Goal: Answer question/provide support

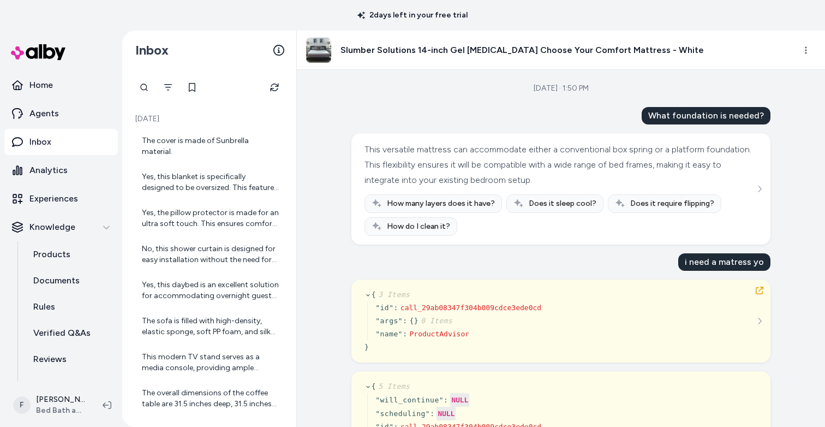
click at [386, 49] on h3 "Slumber Solutions 14-inch Gel Memory Foam Choose Your Comfort Mattress - White" at bounding box center [522, 50] width 363 height 13
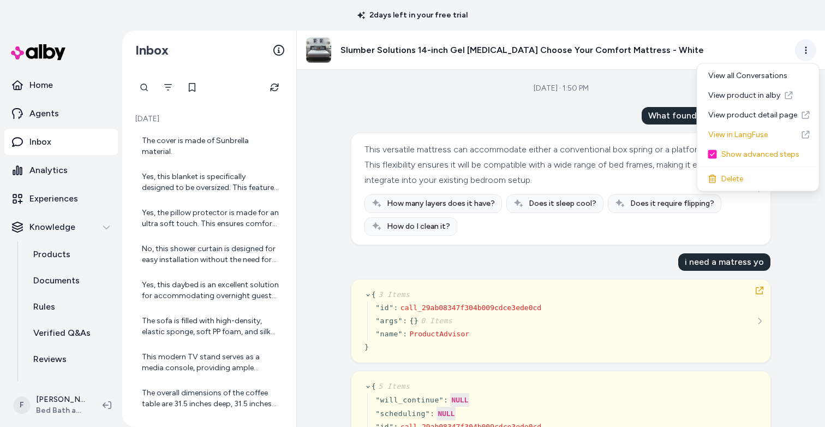
click at [805, 49] on html "2 days left in your free trial Home Agents Inbox Analytics Experiences Knowledg…" at bounding box center [412, 213] width 825 height 427
click at [780, 94] on link "View product in alby" at bounding box center [758, 96] width 117 height 20
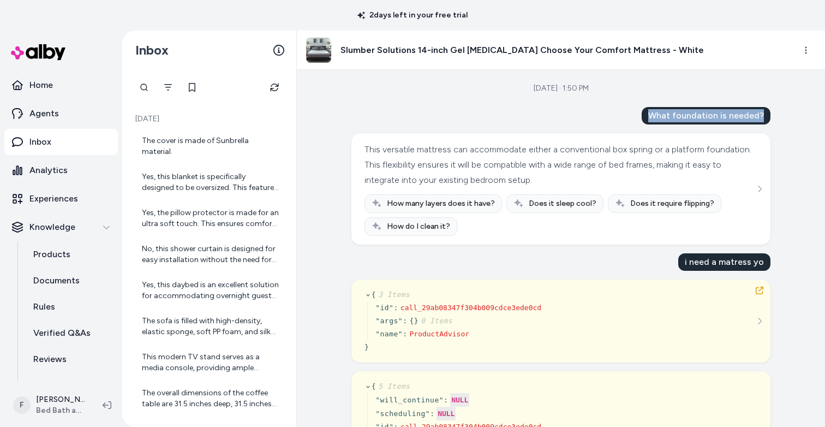
drag, startPoint x: 650, startPoint y: 113, endPoint x: 766, endPoint y: 113, distance: 115.7
click at [766, 113] on div "What foundation is needed?" at bounding box center [706, 115] width 129 height 17
copy div "What foundation is needed?"
click at [692, 156] on div "This versatile mattress can accommodate either a conventional box spring or a p…" at bounding box center [560, 165] width 390 height 46
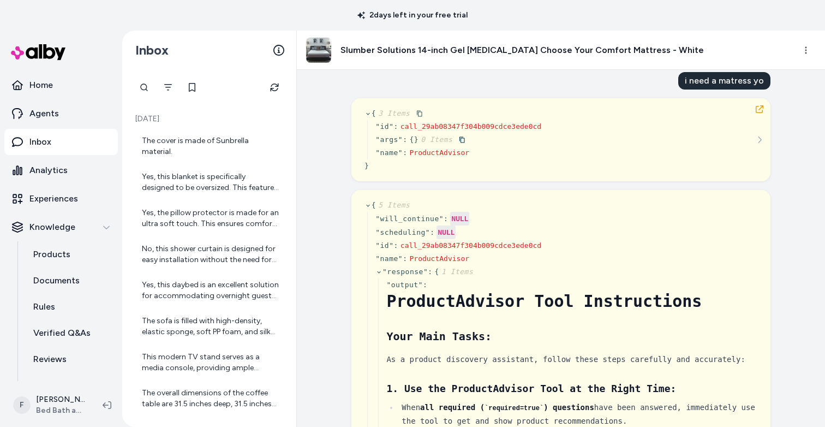
scroll to position [172, 0]
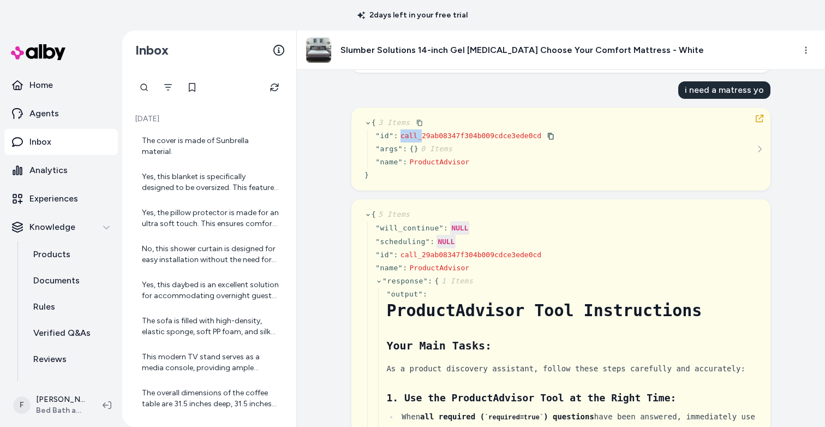
drag, startPoint x: 401, startPoint y: 135, endPoint x: 421, endPoint y: 134, distance: 19.7
click at [421, 134] on span "call_29ab08347f304b009cdce3ede0cd" at bounding box center [471, 136] width 141 height 8
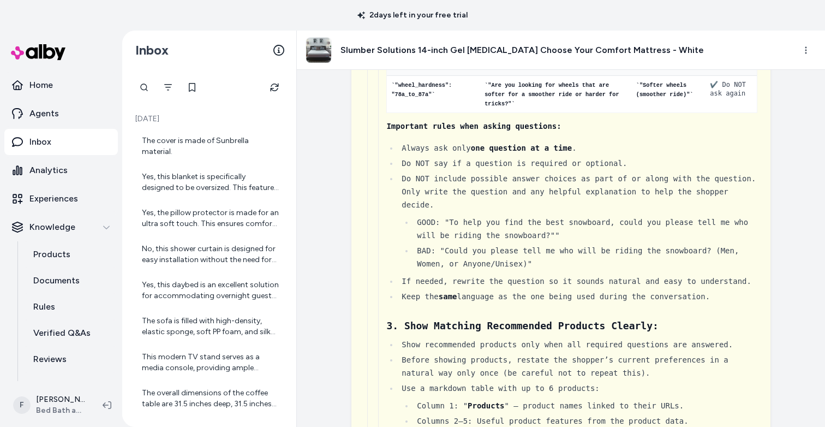
scroll to position [0, 0]
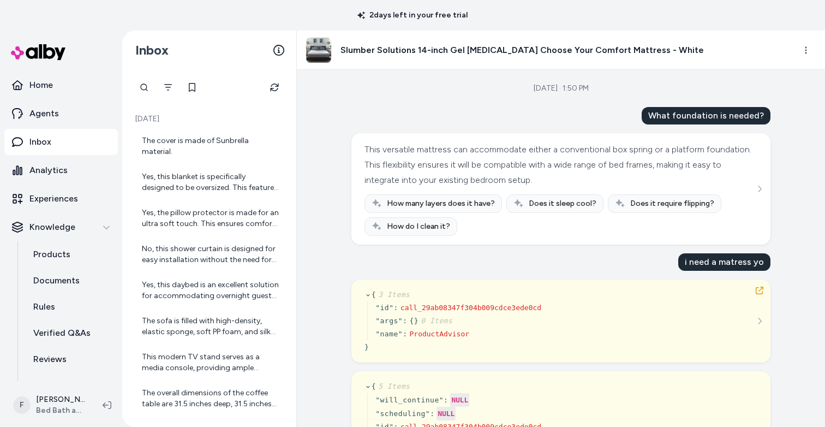
click at [759, 293] on icon "button" at bounding box center [759, 290] width 9 height 9
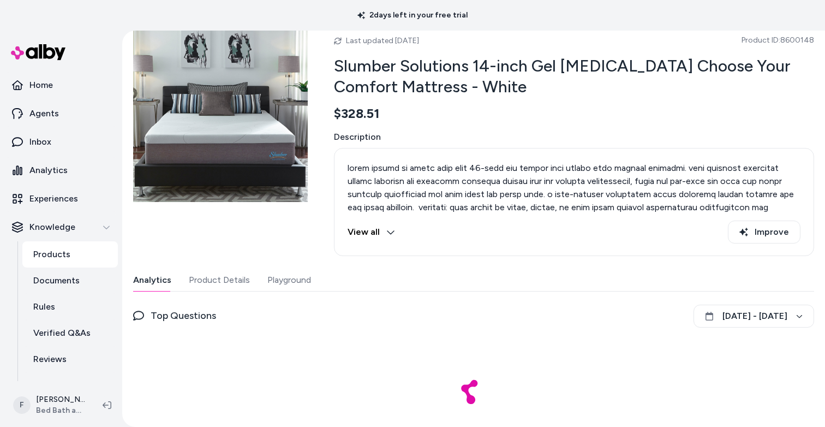
scroll to position [74, 0]
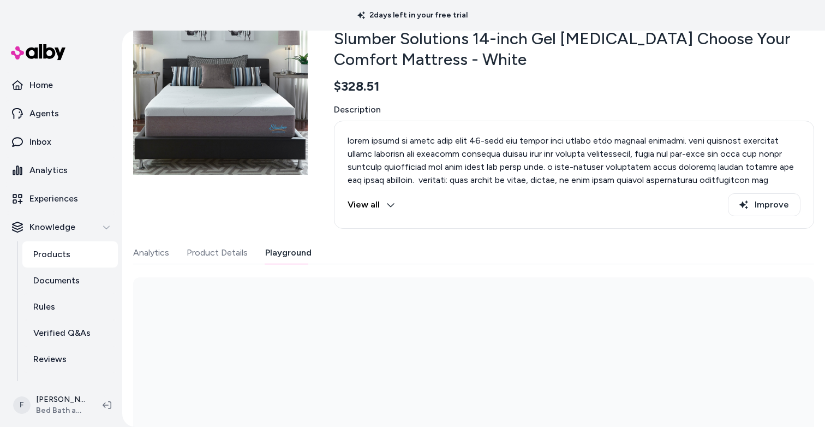
click at [282, 253] on button "Playground" at bounding box center [288, 253] width 46 height 22
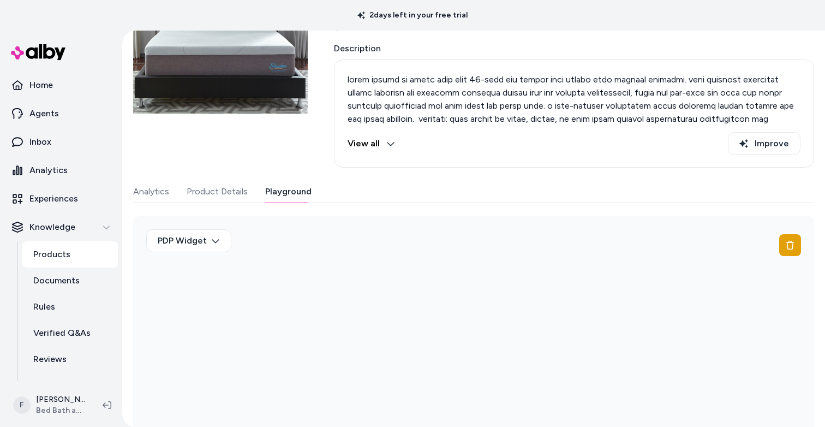
scroll to position [152, 0]
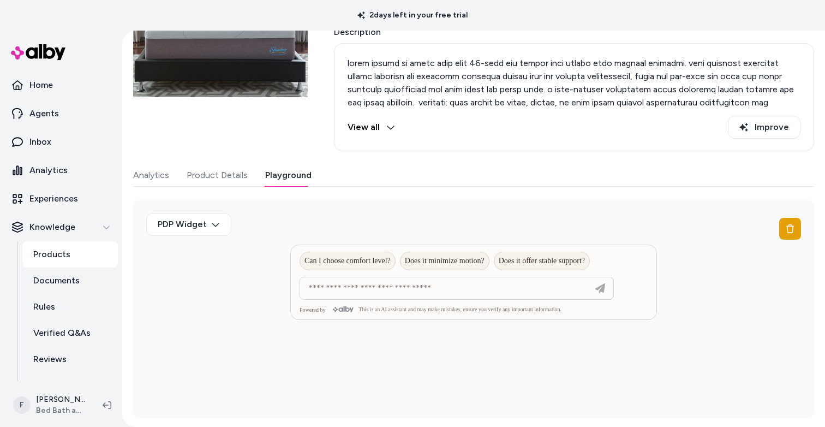
click at [146, 173] on button "Analytics" at bounding box center [151, 175] width 36 height 22
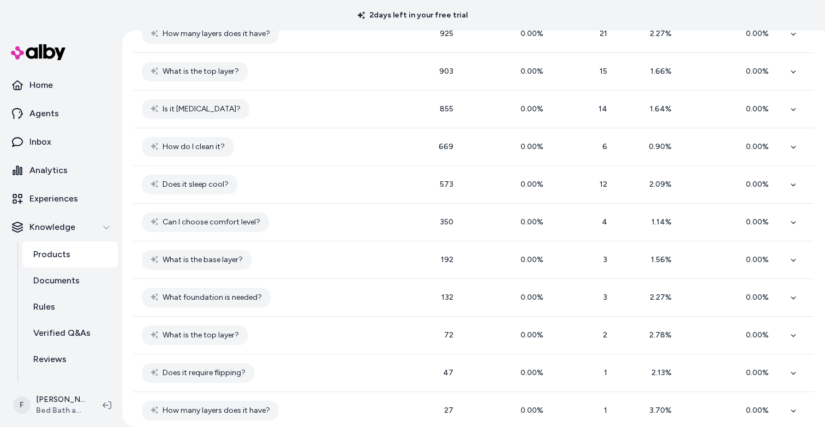
scroll to position [405, 0]
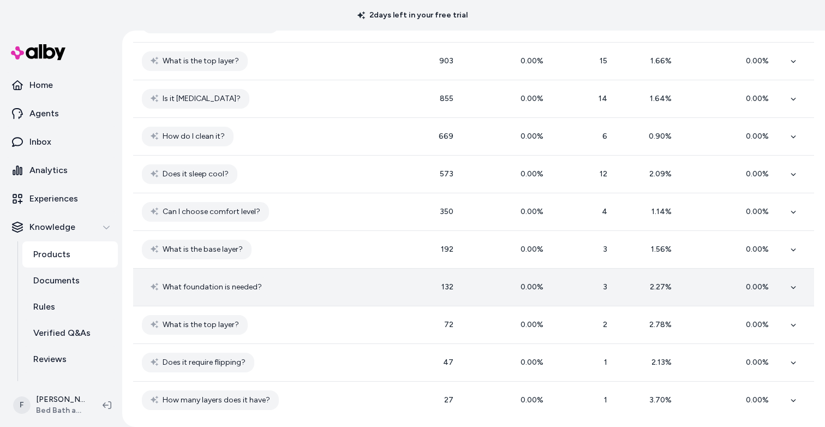
click at [210, 286] on span "What foundation is needed?" at bounding box center [212, 287] width 99 height 13
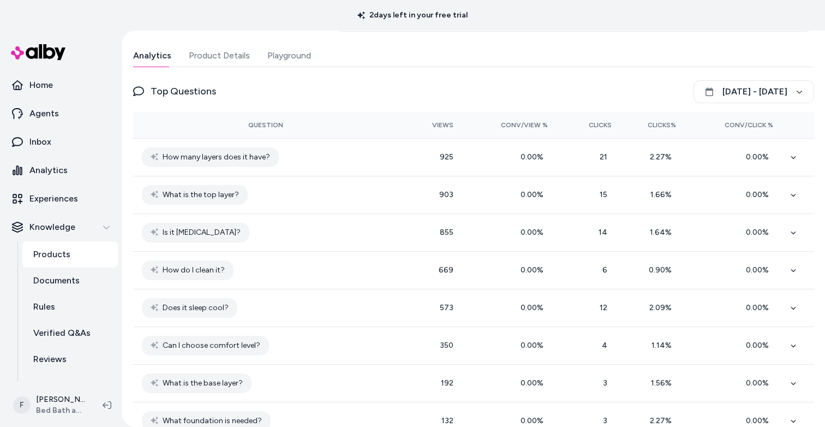
scroll to position [152, 0]
click at [285, 53] on div "Last updated Sep 08, 2025 Product ID: 8600148 Slumber Solutions 14-inch Gel Mem…" at bounding box center [473, 200] width 681 height 794
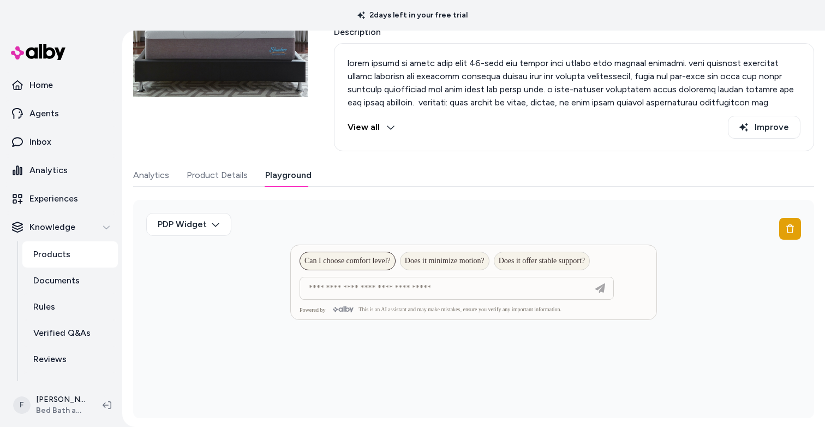
click at [365, 260] on span "Can I choose comfort level?" at bounding box center [348, 261] width 86 height 9
type input "**********"
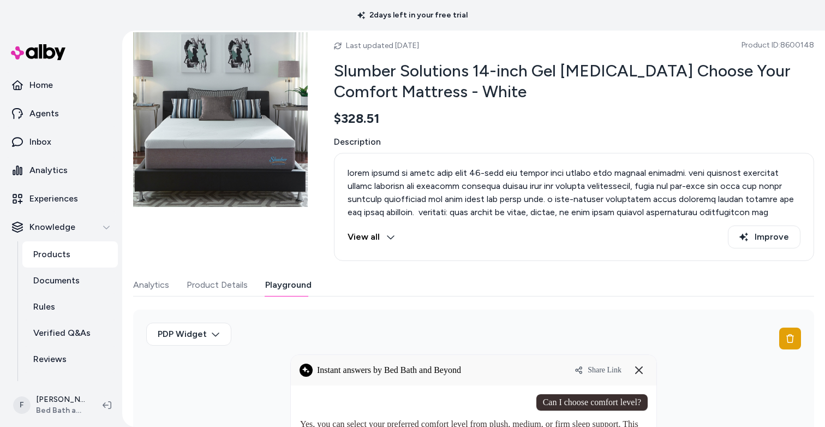
scroll to position [0, 0]
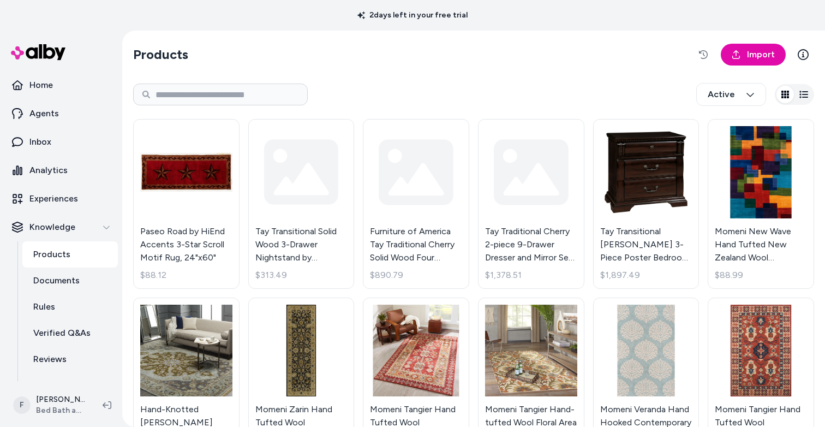
click at [32, 55] on img at bounding box center [38, 52] width 55 height 16
click at [42, 86] on p "Home" at bounding box center [40, 85] width 23 height 13
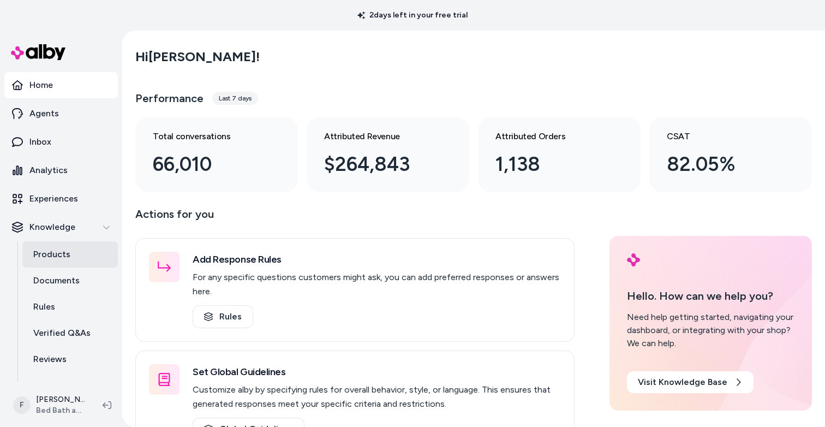
click at [55, 243] on link "Products" at bounding box center [70, 254] width 96 height 26
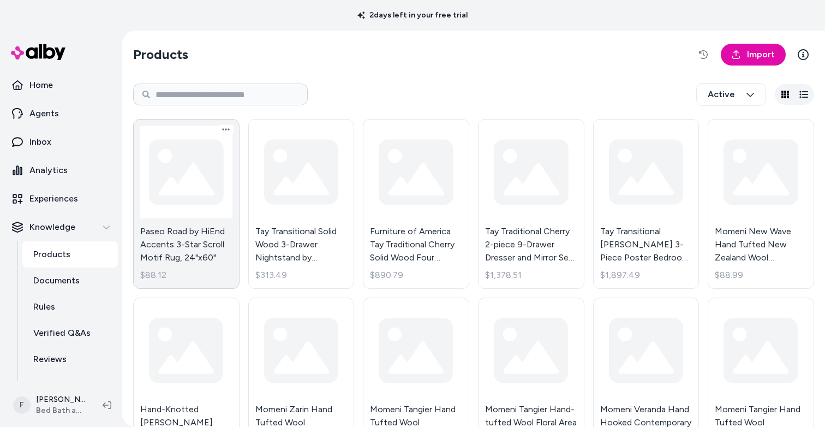
click at [187, 182] on link "Paseo Road by HiEnd Accents 3-Star Scroll Motif Rug, 24"x60" $88.12" at bounding box center [186, 204] width 106 height 170
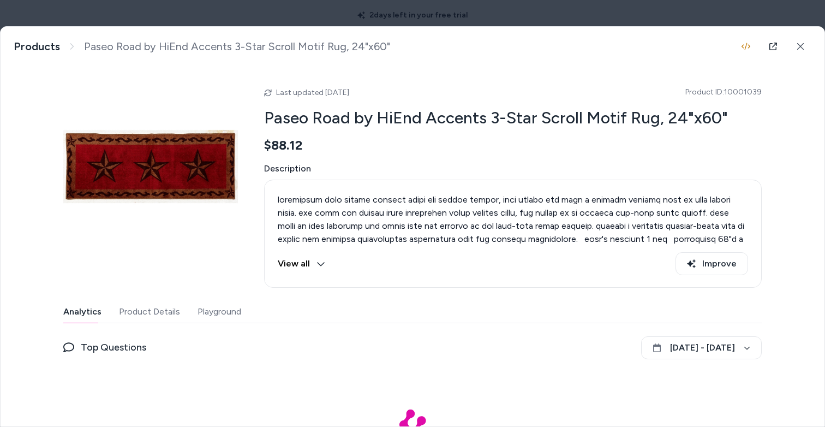
click at [223, 311] on button "Playground" at bounding box center [220, 312] width 44 height 22
click at [805, 45] on button at bounding box center [801, 46] width 22 height 22
click at [79, 15] on html "2 days left in your free trial Home Agents Inbox Analytics Experiences Knowledg…" at bounding box center [412, 213] width 825 height 427
click at [802, 50] on html "2 days left in your free trial Home Agents Inbox Analytics Experiences Knowledg…" at bounding box center [412, 213] width 825 height 427
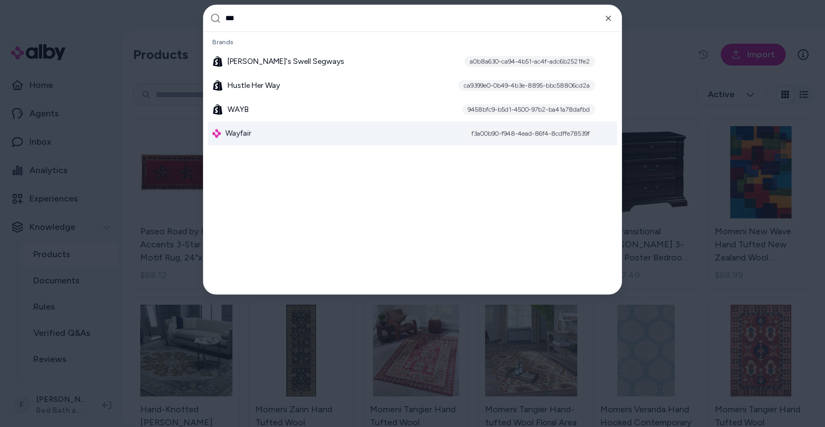
type input "***"
click at [305, 135] on div "Wayfair f3a00b90-f948-4ead-86f4-8cdffe78539f" at bounding box center [412, 133] width 409 height 24
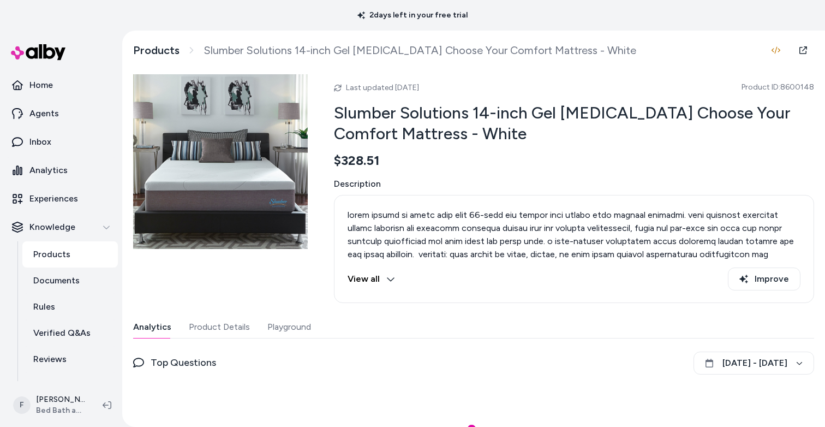
scroll to position [74, 0]
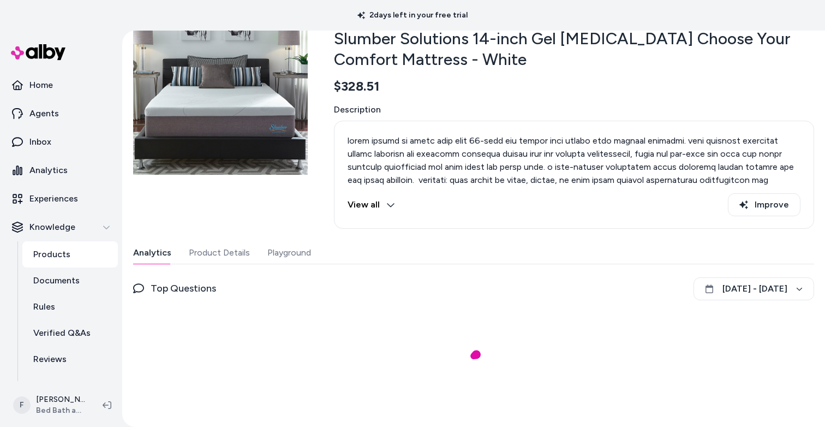
click at [288, 249] on button "Playground" at bounding box center [289, 253] width 44 height 22
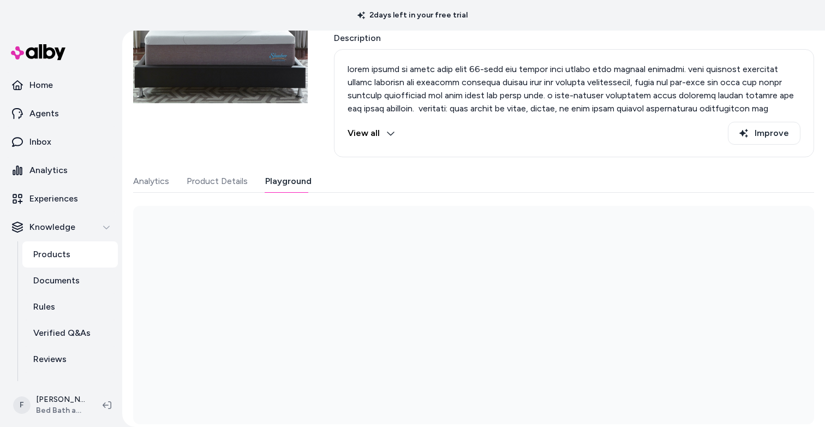
scroll to position [152, 0]
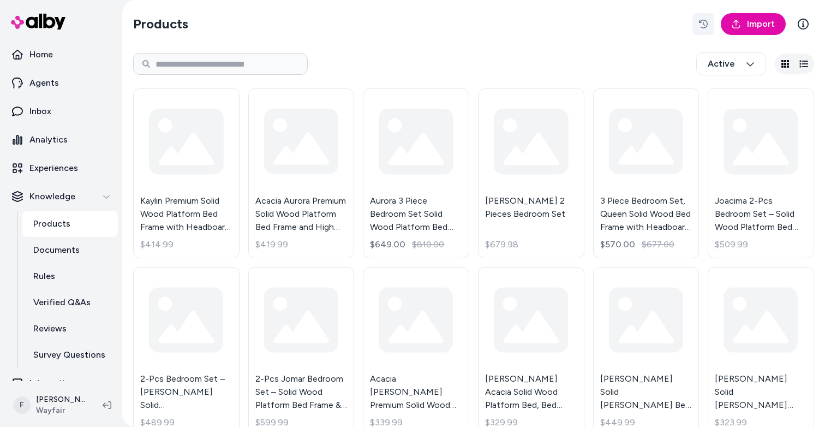
click at [699, 23] on button "button" at bounding box center [704, 24] width 22 height 22
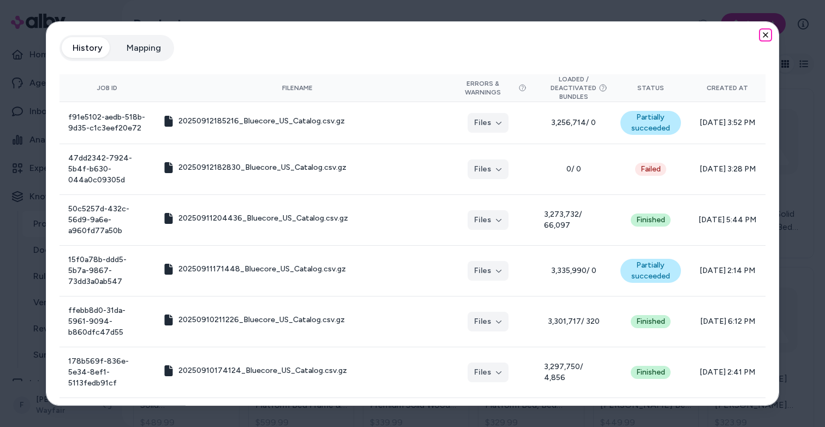
click at [765, 35] on icon "button" at bounding box center [766, 35] width 4 height 4
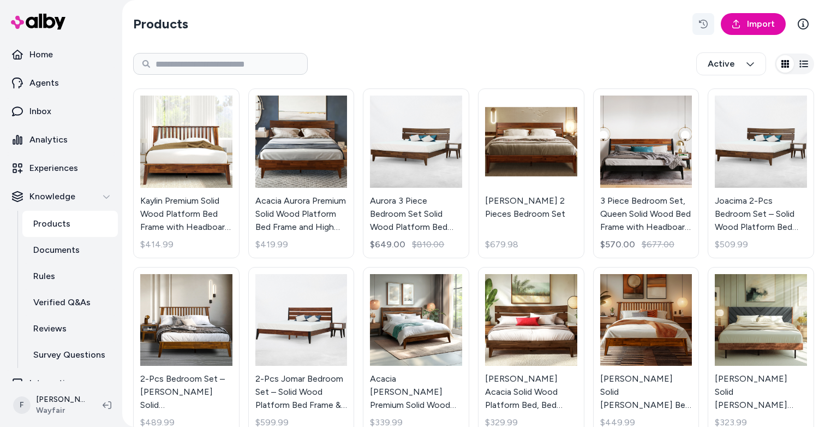
click at [704, 27] on icon "button" at bounding box center [703, 24] width 9 height 9
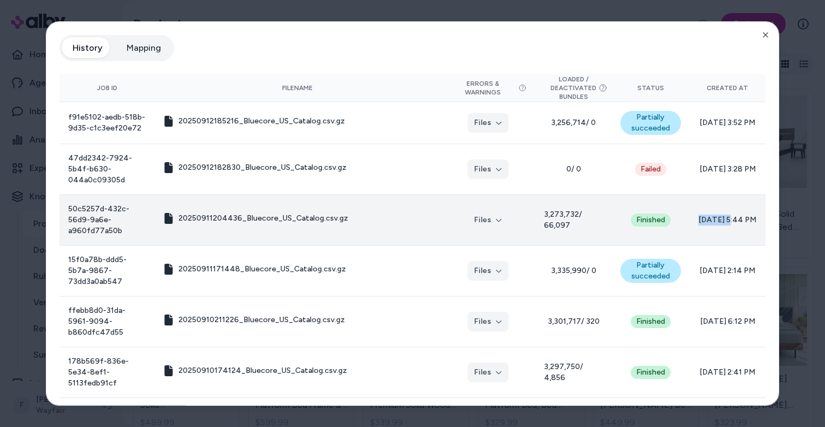
drag, startPoint x: 697, startPoint y: 204, endPoint x: 727, endPoint y: 204, distance: 30.0
click at [727, 214] on span "[DATE] 5:44 PM" at bounding box center [728, 219] width 58 height 11
click at [768, 35] on icon "button" at bounding box center [765, 35] width 9 height 9
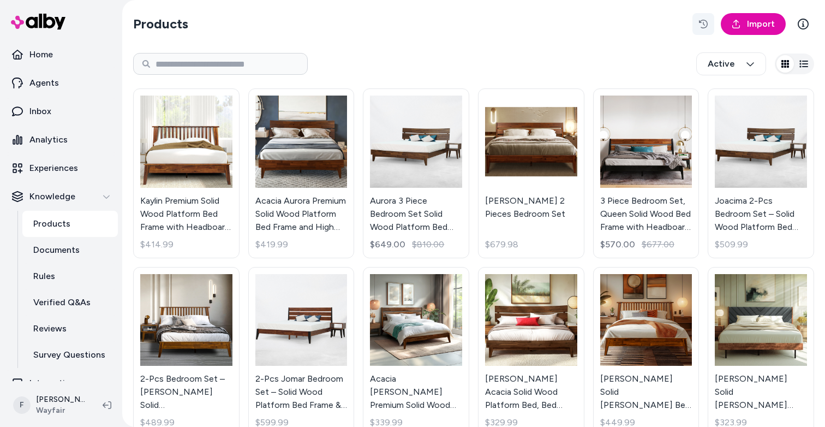
click at [704, 25] on icon "button" at bounding box center [703, 24] width 9 height 9
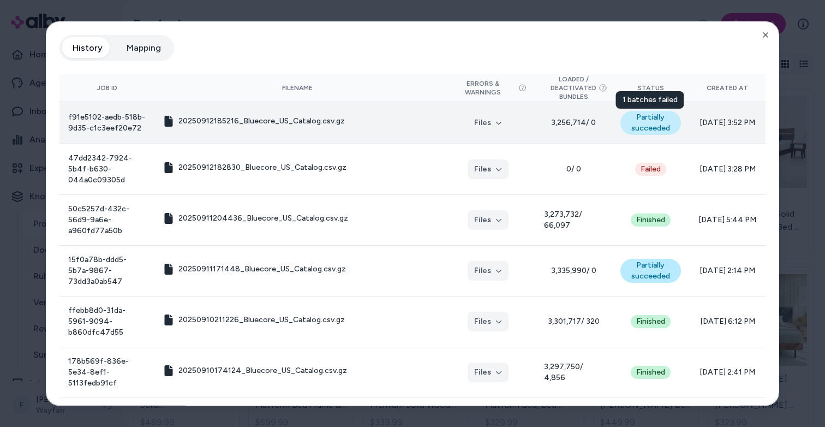
click at [649, 119] on div "Partially succeeded" at bounding box center [651, 123] width 61 height 24
click at [648, 126] on div "Partially succeeded" at bounding box center [651, 123] width 61 height 24
click at [490, 122] on button "Files" at bounding box center [488, 123] width 41 height 20
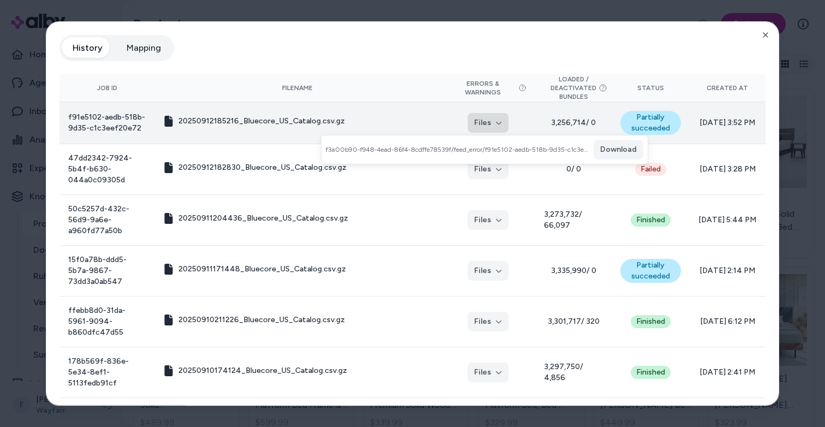
click at [491, 122] on button "Files" at bounding box center [488, 123] width 41 height 20
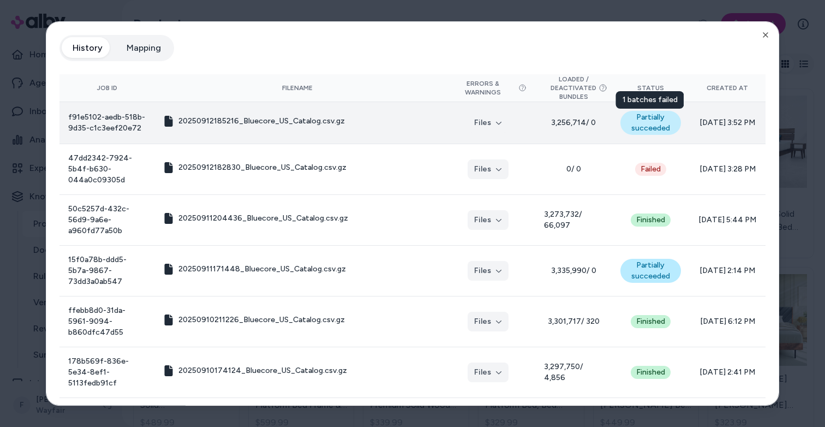
click at [656, 121] on div "Partially succeeded" at bounding box center [651, 123] width 61 height 24
click at [646, 125] on div "Partially succeeded" at bounding box center [651, 123] width 61 height 24
